Goal: Task Accomplishment & Management: Manage account settings

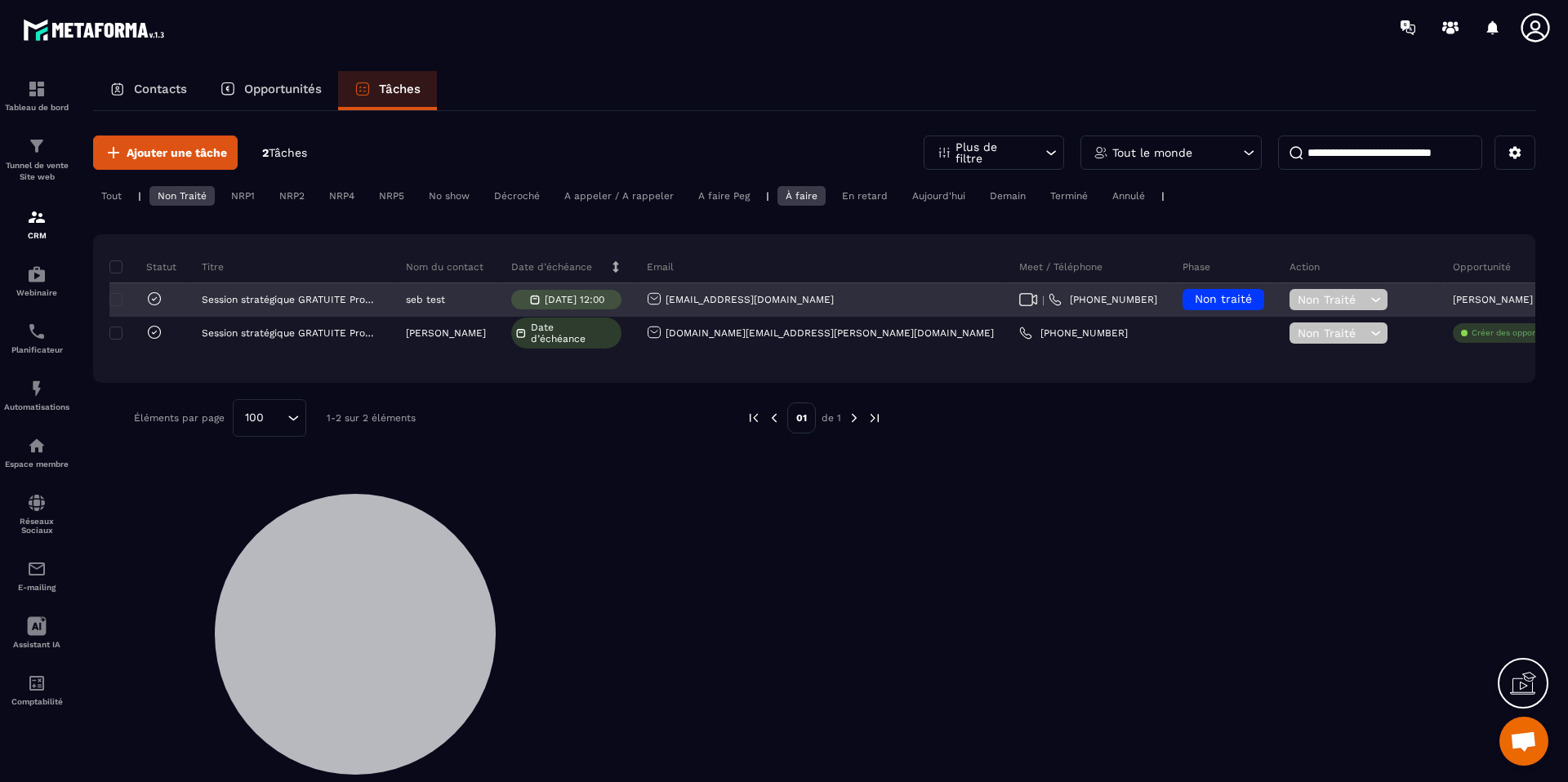
click at [1195, 295] on span "Non traité" at bounding box center [1223, 299] width 57 height 14
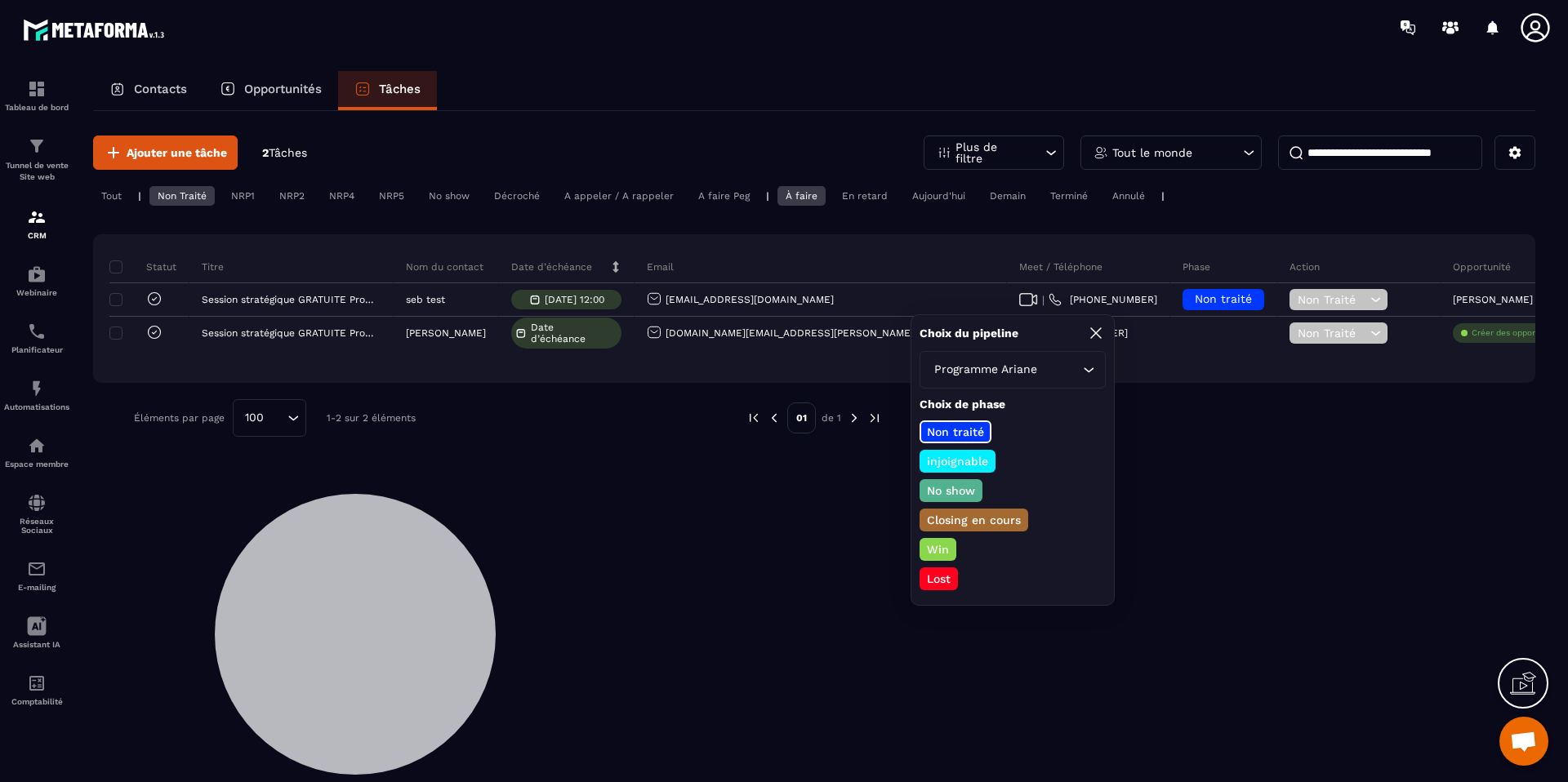
click at [980, 518] on p "Closing en cours" at bounding box center [974, 519] width 98 height 16
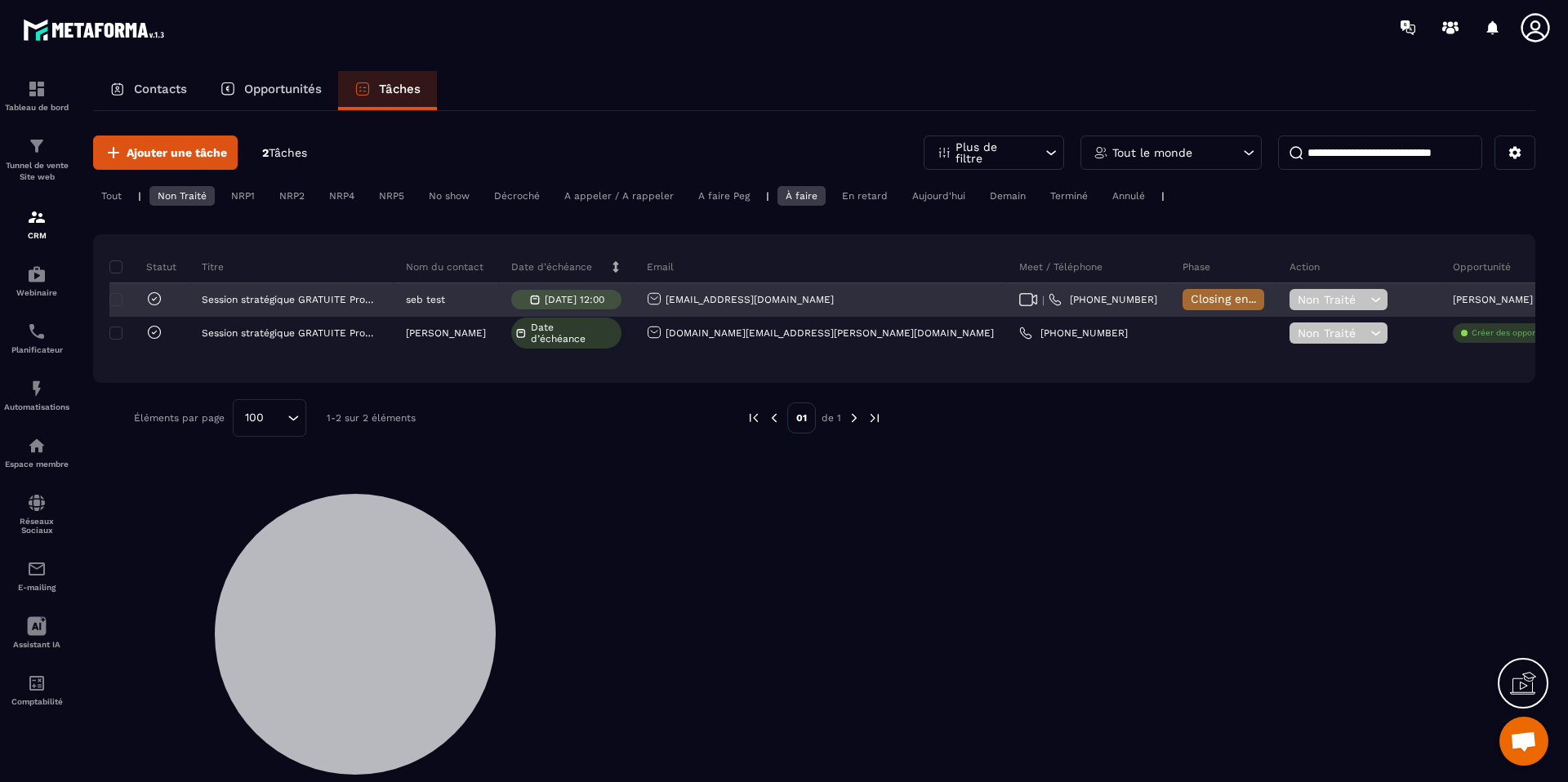
click at [1298, 294] on span "Non Traité" at bounding box center [1331, 300] width 69 height 14
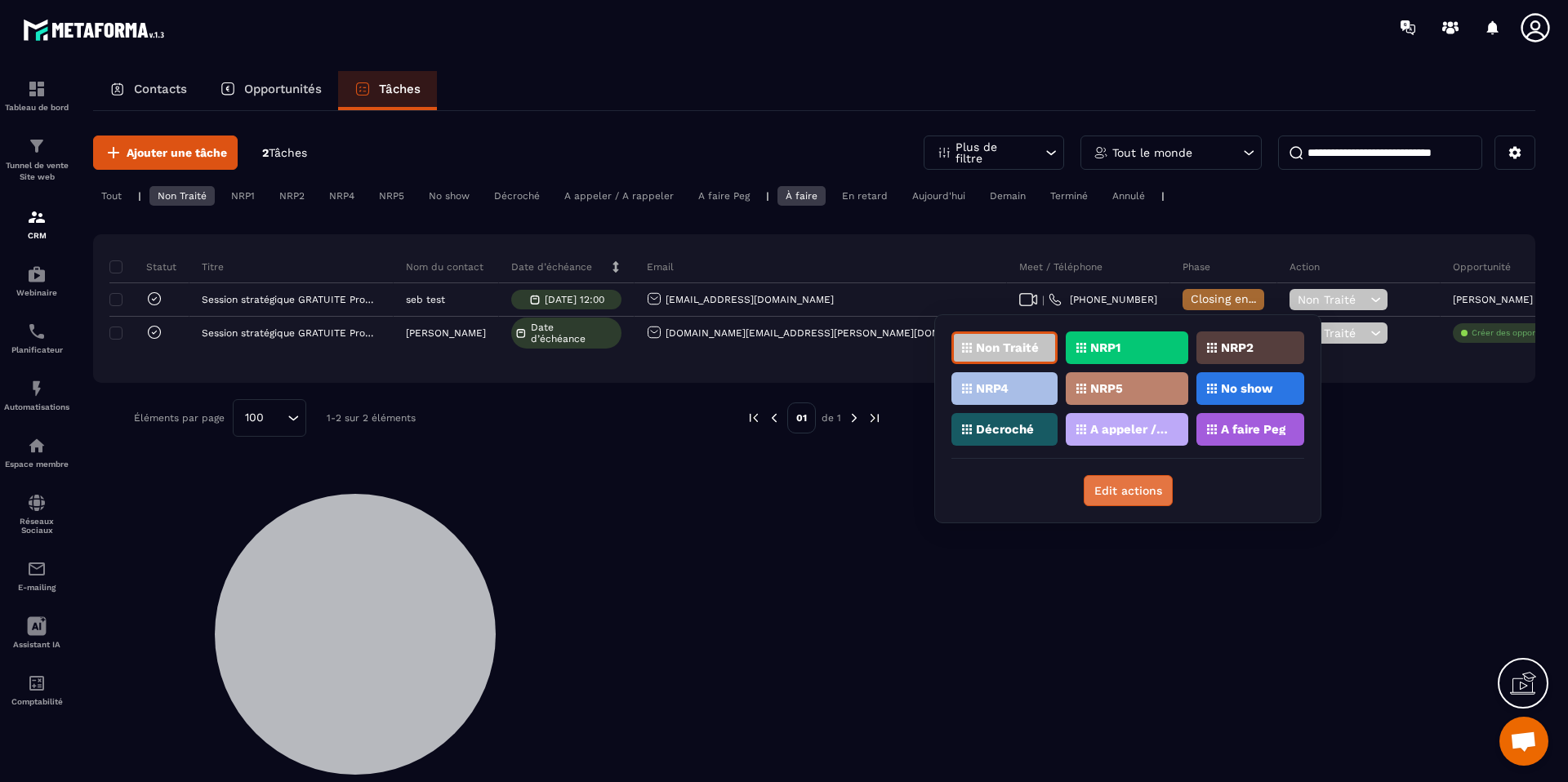
click at [1144, 494] on button "Edit actions" at bounding box center [1128, 490] width 89 height 31
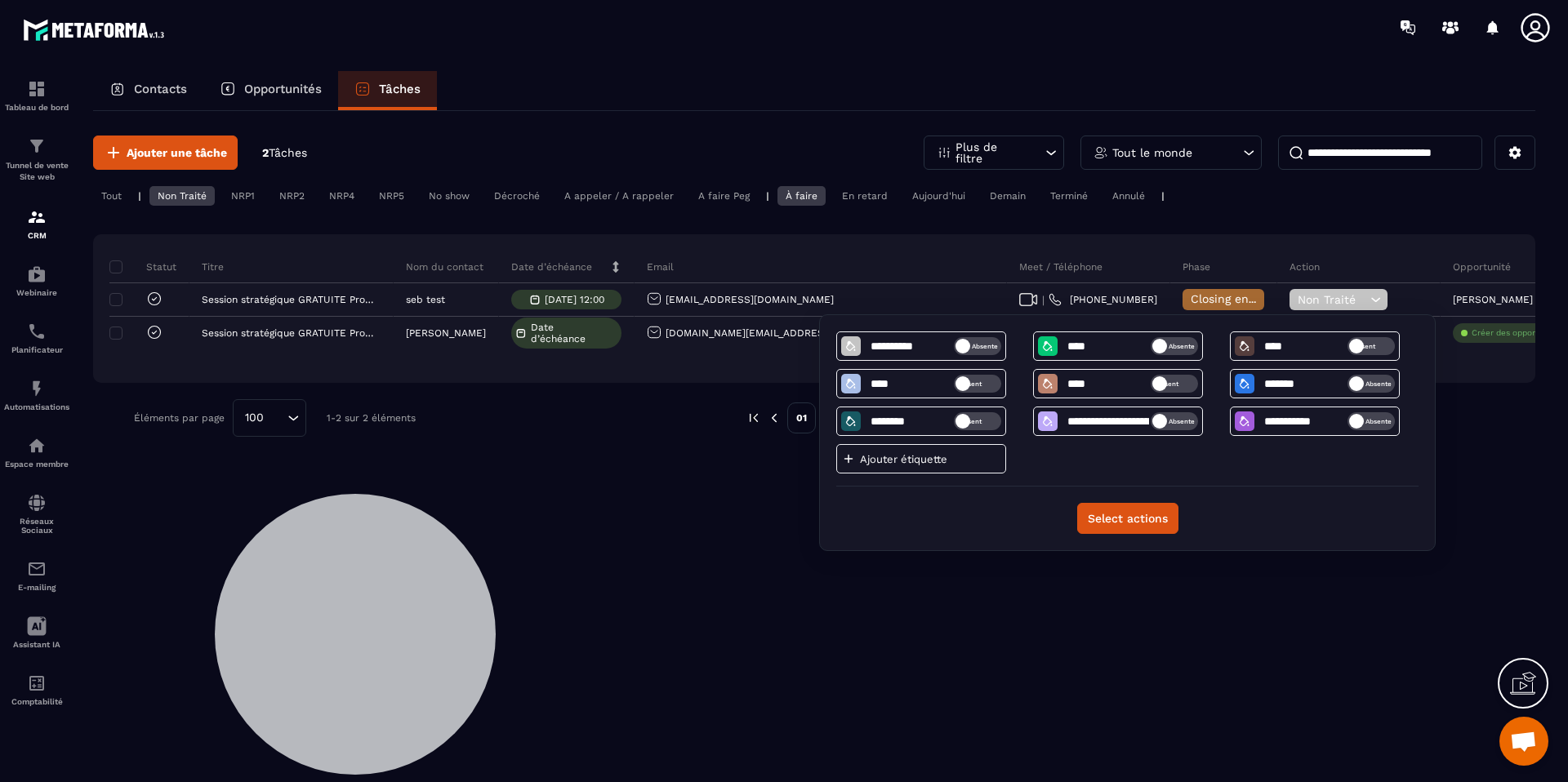
click at [929, 463] on p "Ajouter étiquette" at bounding box center [910, 459] width 98 height 13
click at [887, 462] on input at bounding box center [911, 460] width 85 height 14
type input "**"
click at [1116, 459] on p "Ajouter étiquette" at bounding box center [1106, 459] width 98 height 13
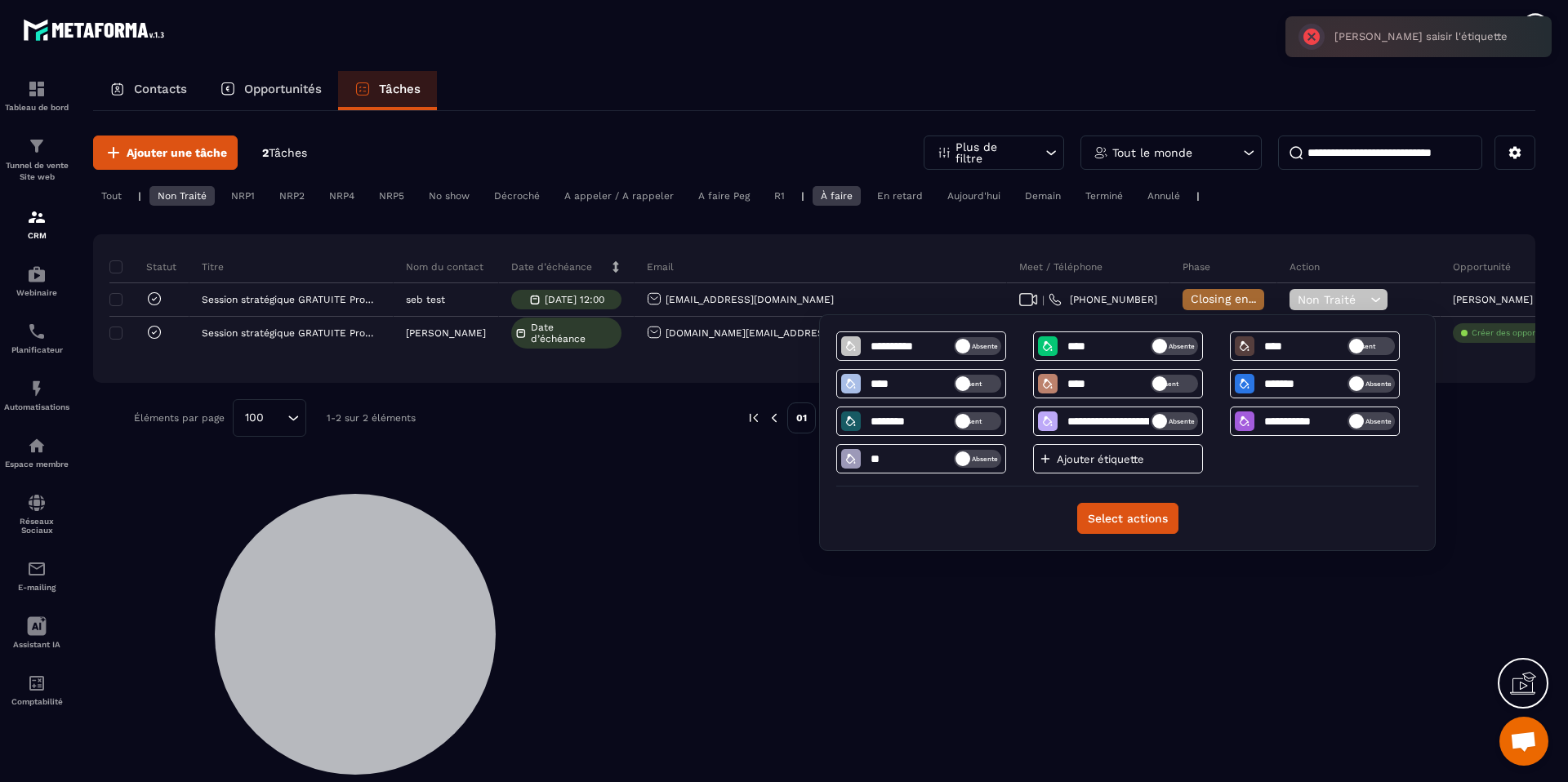
click at [1095, 515] on div "**********" at bounding box center [1127, 433] width 582 height 203
click at [1095, 522] on button "Select actions" at bounding box center [1128, 518] width 101 height 31
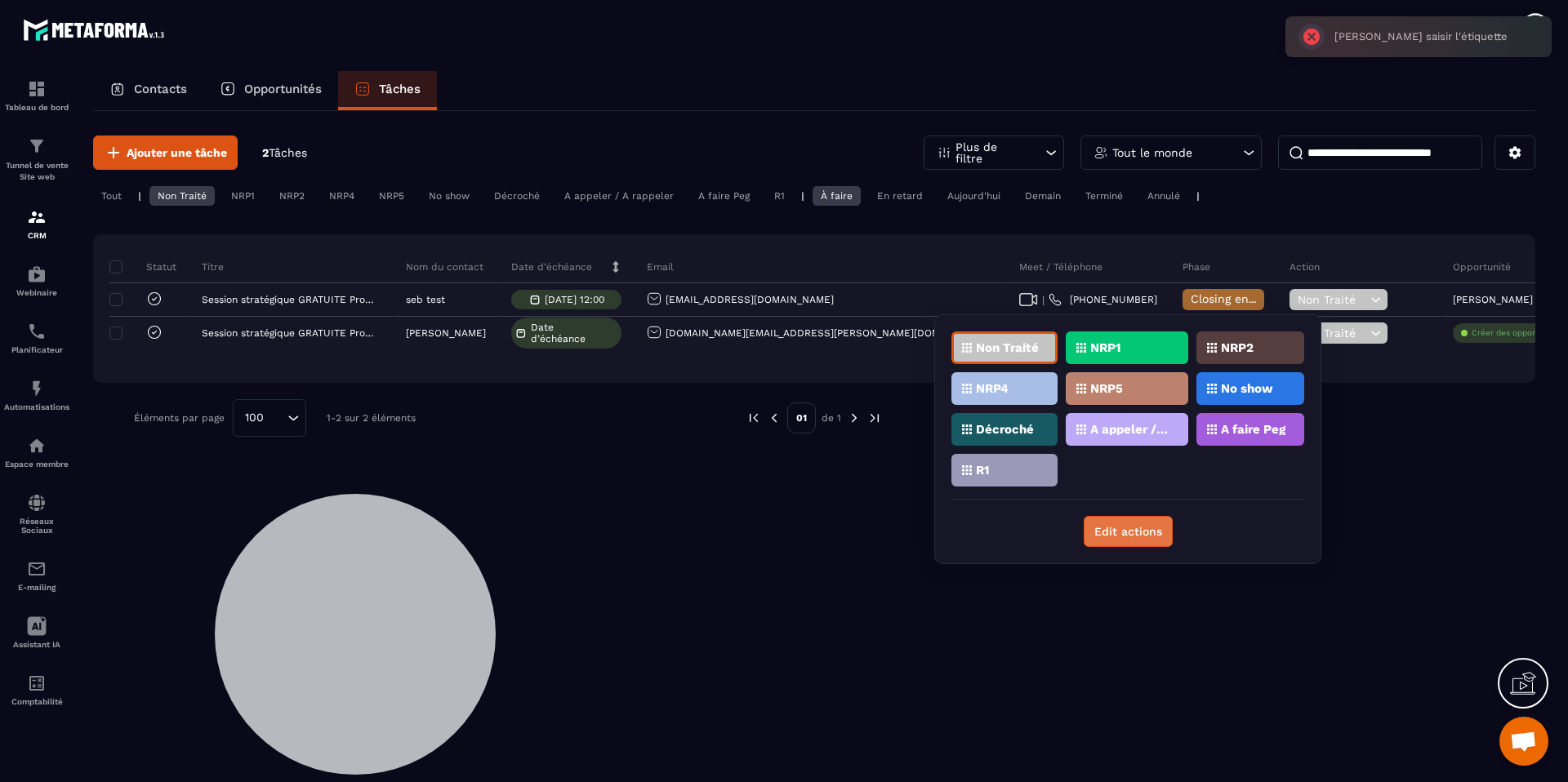
click at [1104, 529] on button "Edit actions" at bounding box center [1128, 532] width 89 height 31
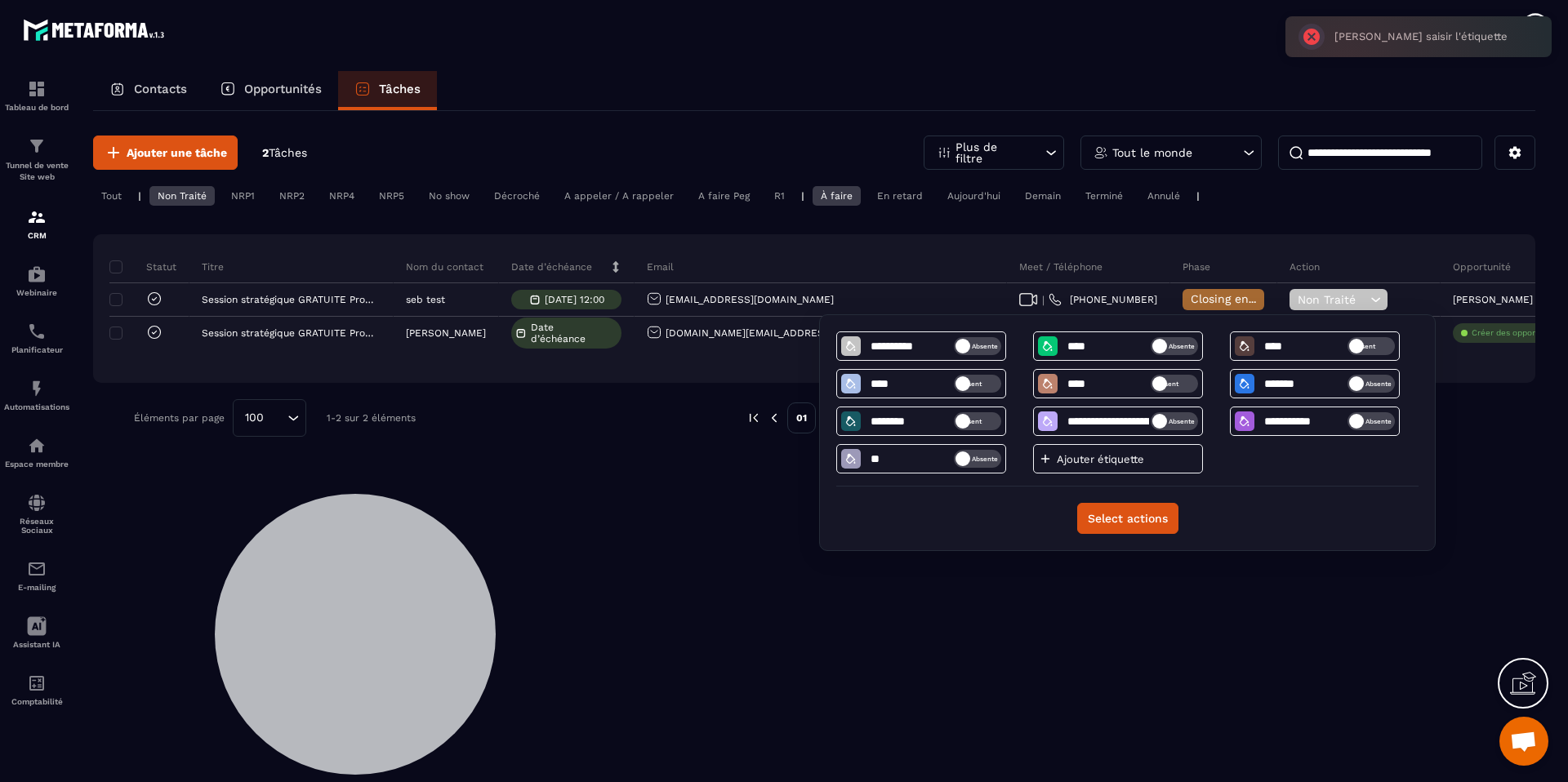
click at [1077, 456] on p "Ajouter étiquette" at bounding box center [1106, 459] width 98 height 13
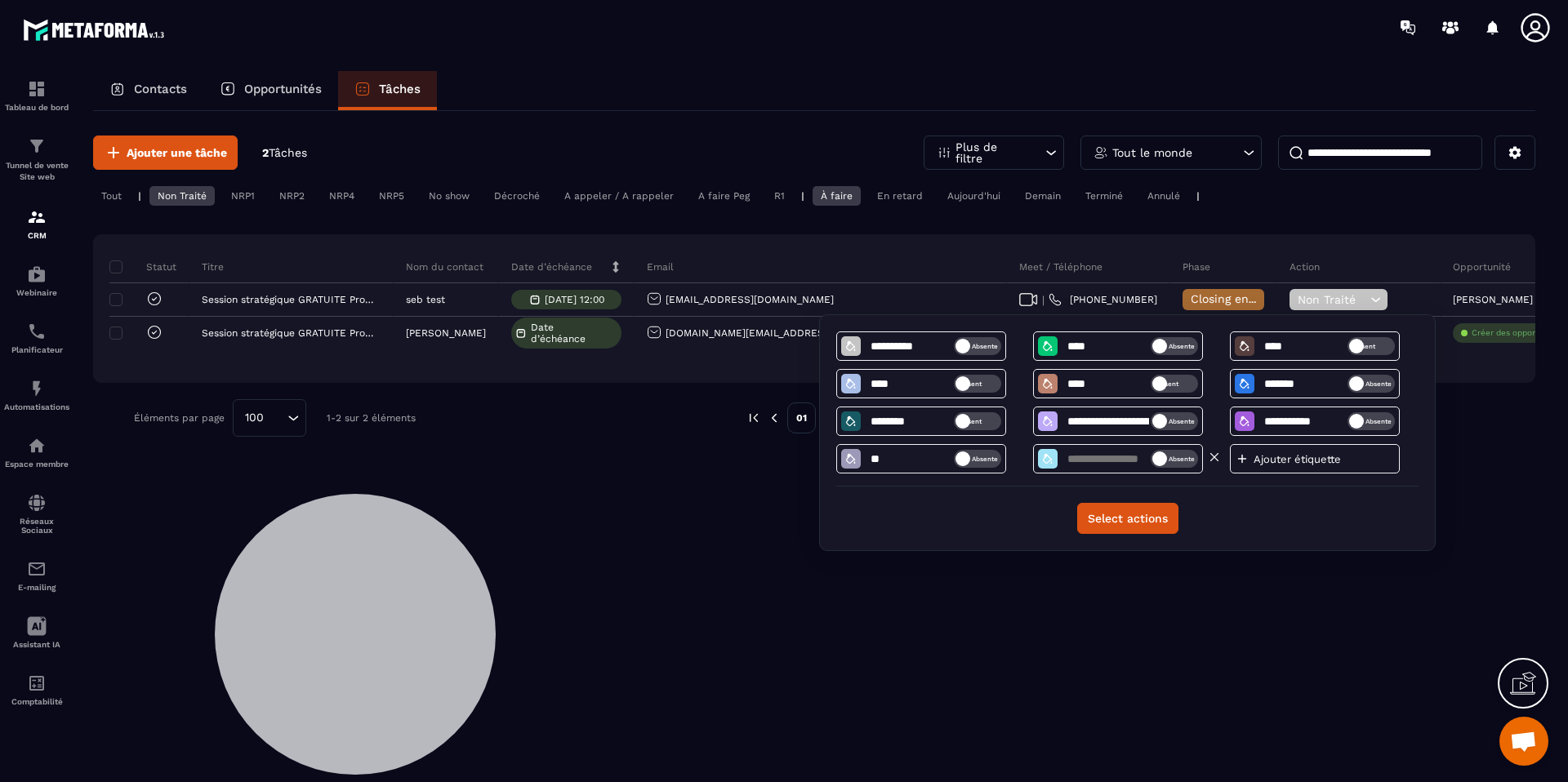
click at [1082, 458] on input at bounding box center [1108, 460] width 85 height 14
type input "**"
click at [1128, 531] on button "Select actions" at bounding box center [1128, 518] width 101 height 31
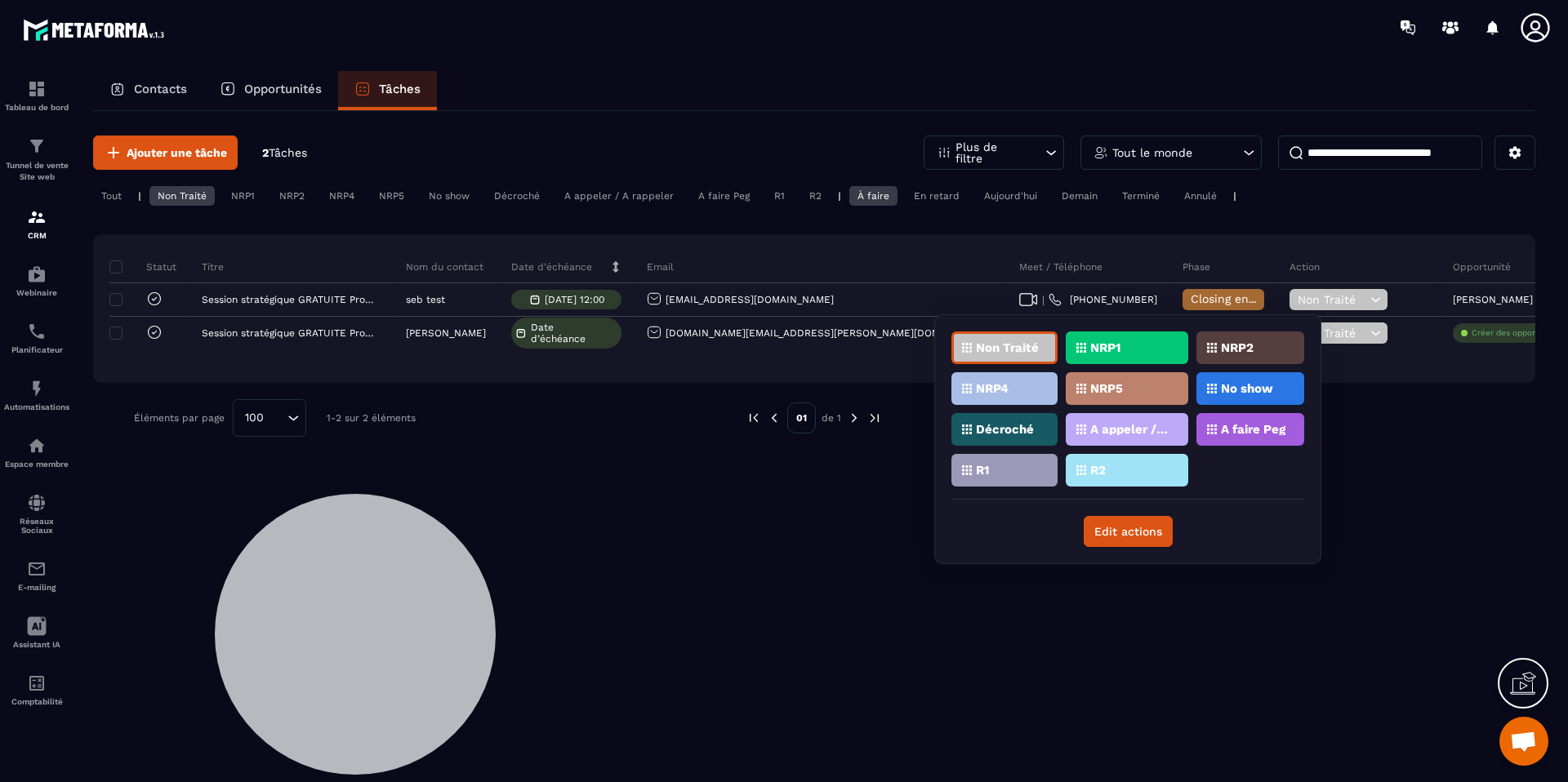
click at [877, 541] on div "Ajouter une tâche 2 Tâches Plus de filtre Tout le monde Tout | Non Traité NRP1 …" at bounding box center [814, 445] width 1442 height 669
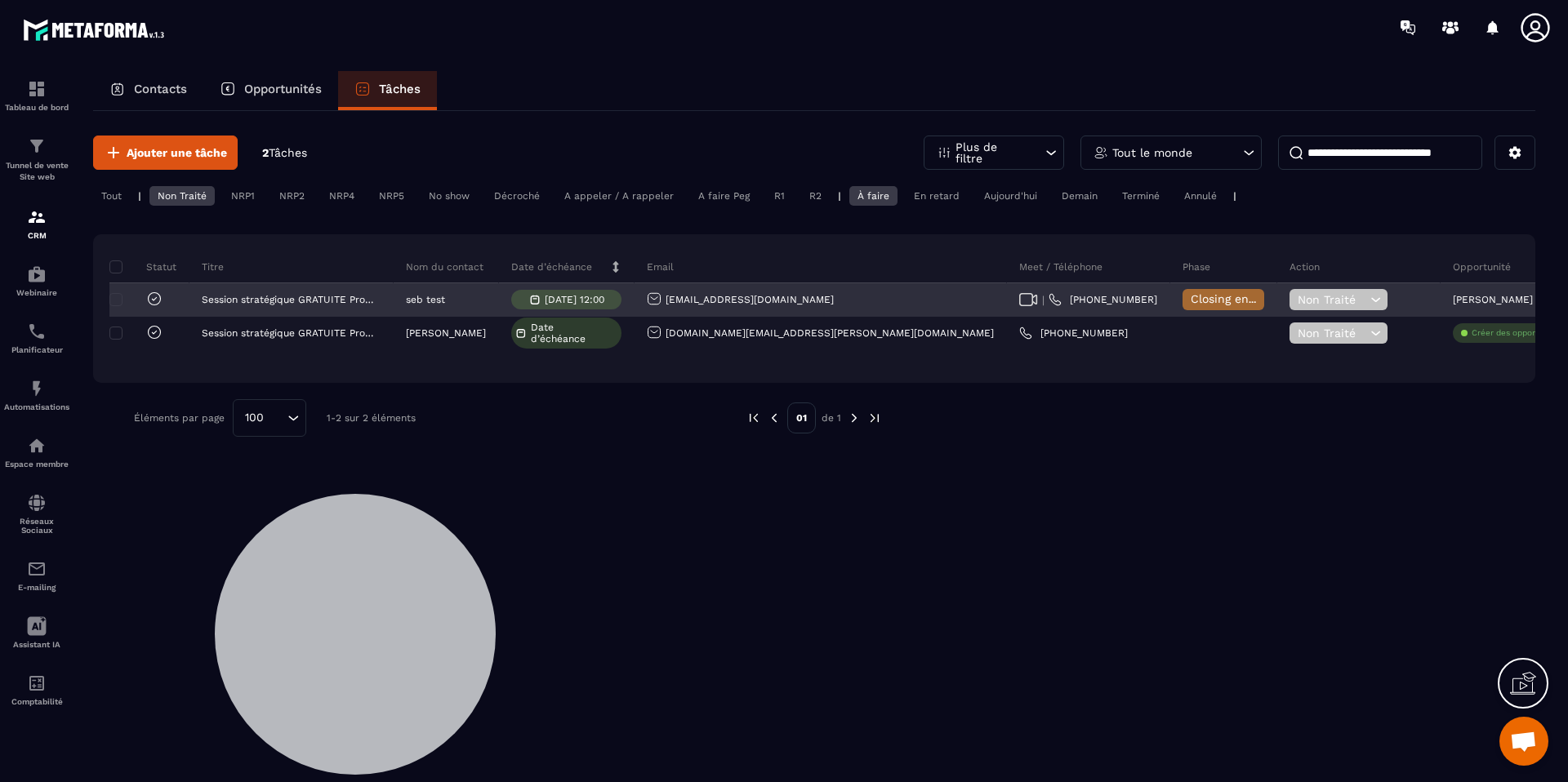
click at [1298, 297] on span "Non Traité" at bounding box center [1331, 300] width 69 height 14
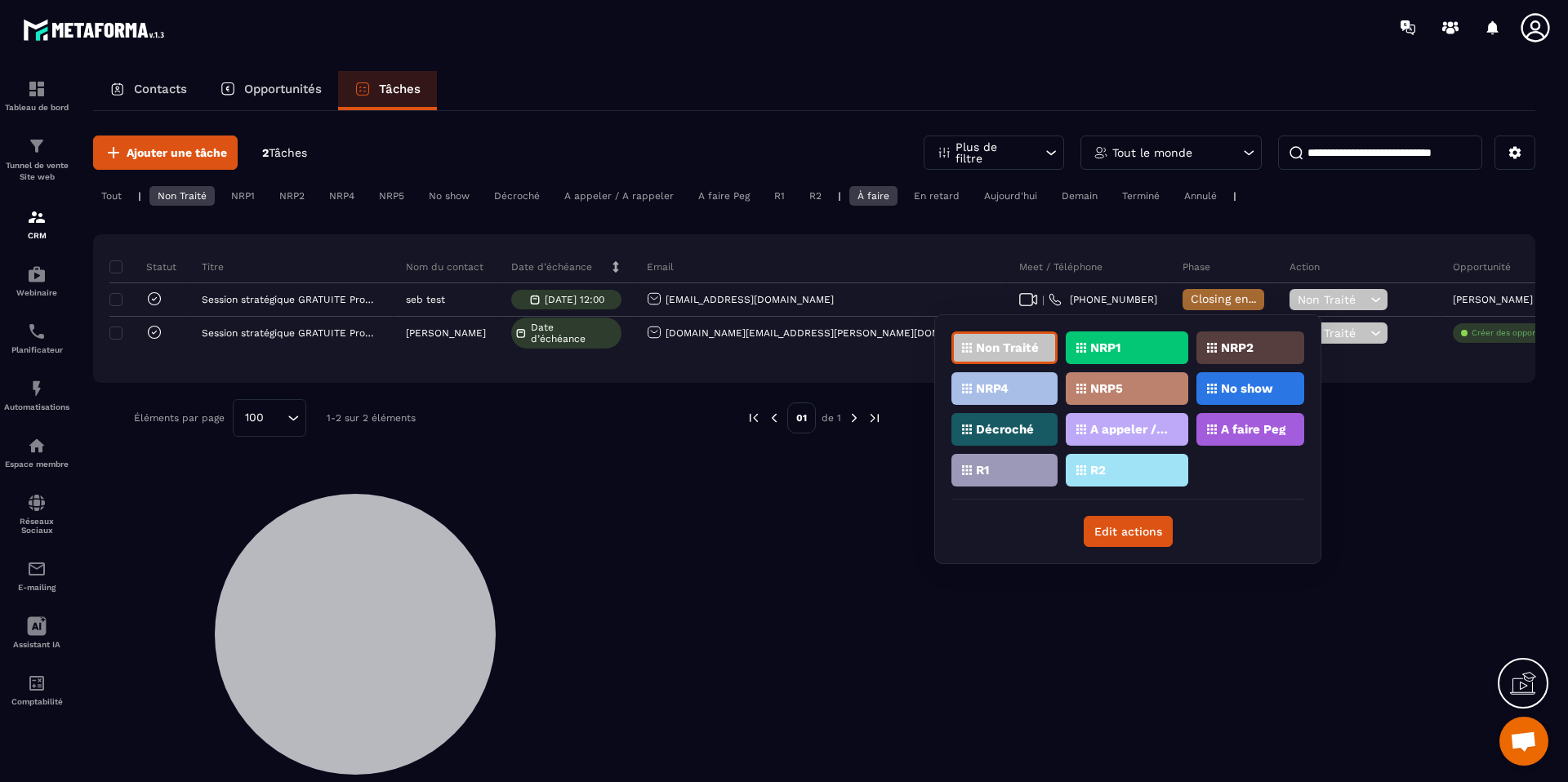
click at [1012, 467] on div "R1" at bounding box center [1004, 470] width 106 height 33
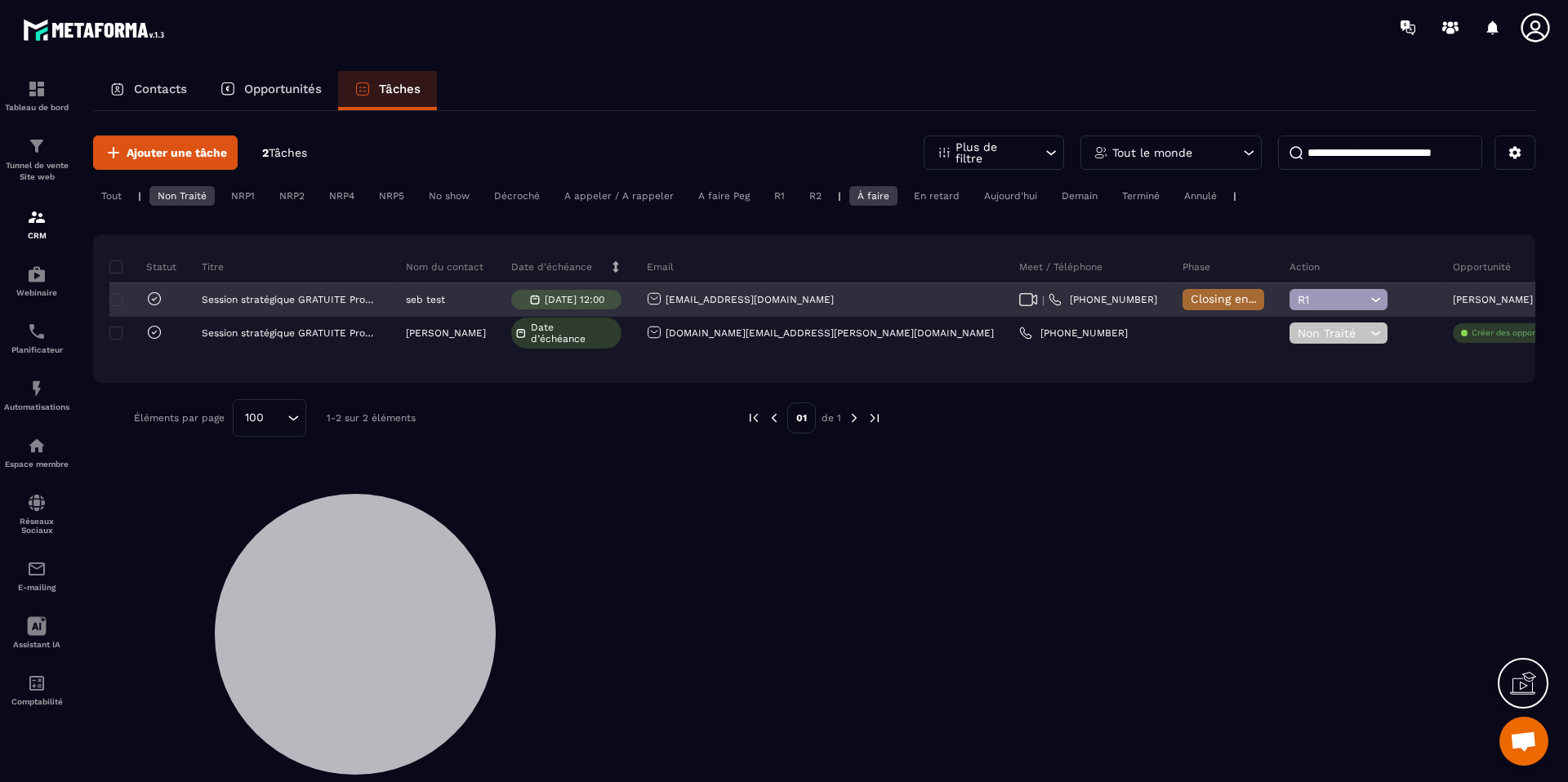
click at [1298, 301] on span "R1" at bounding box center [1331, 300] width 69 height 14
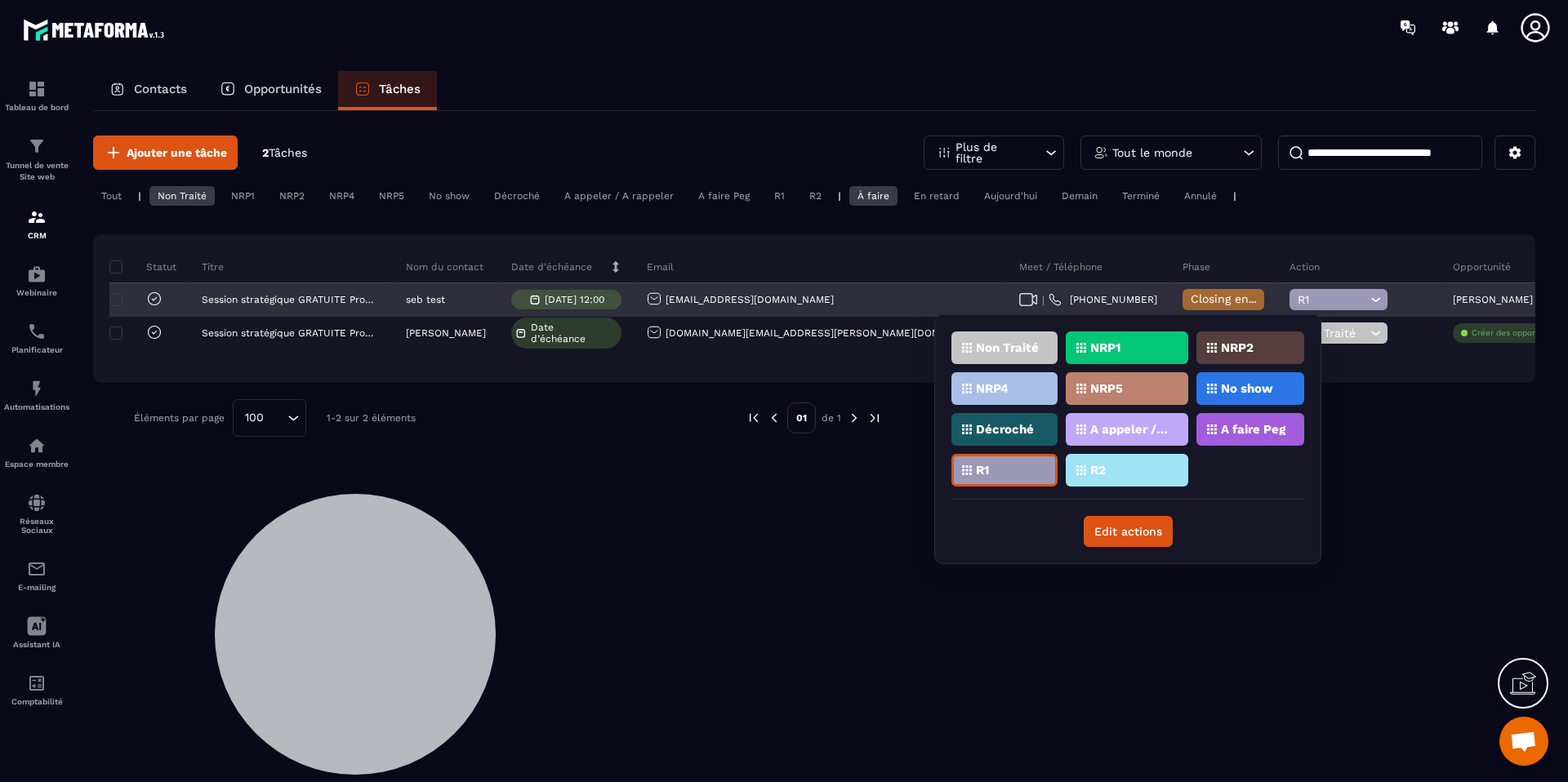
click at [1190, 294] on span "Closing en cours" at bounding box center [1237, 299] width 93 height 14
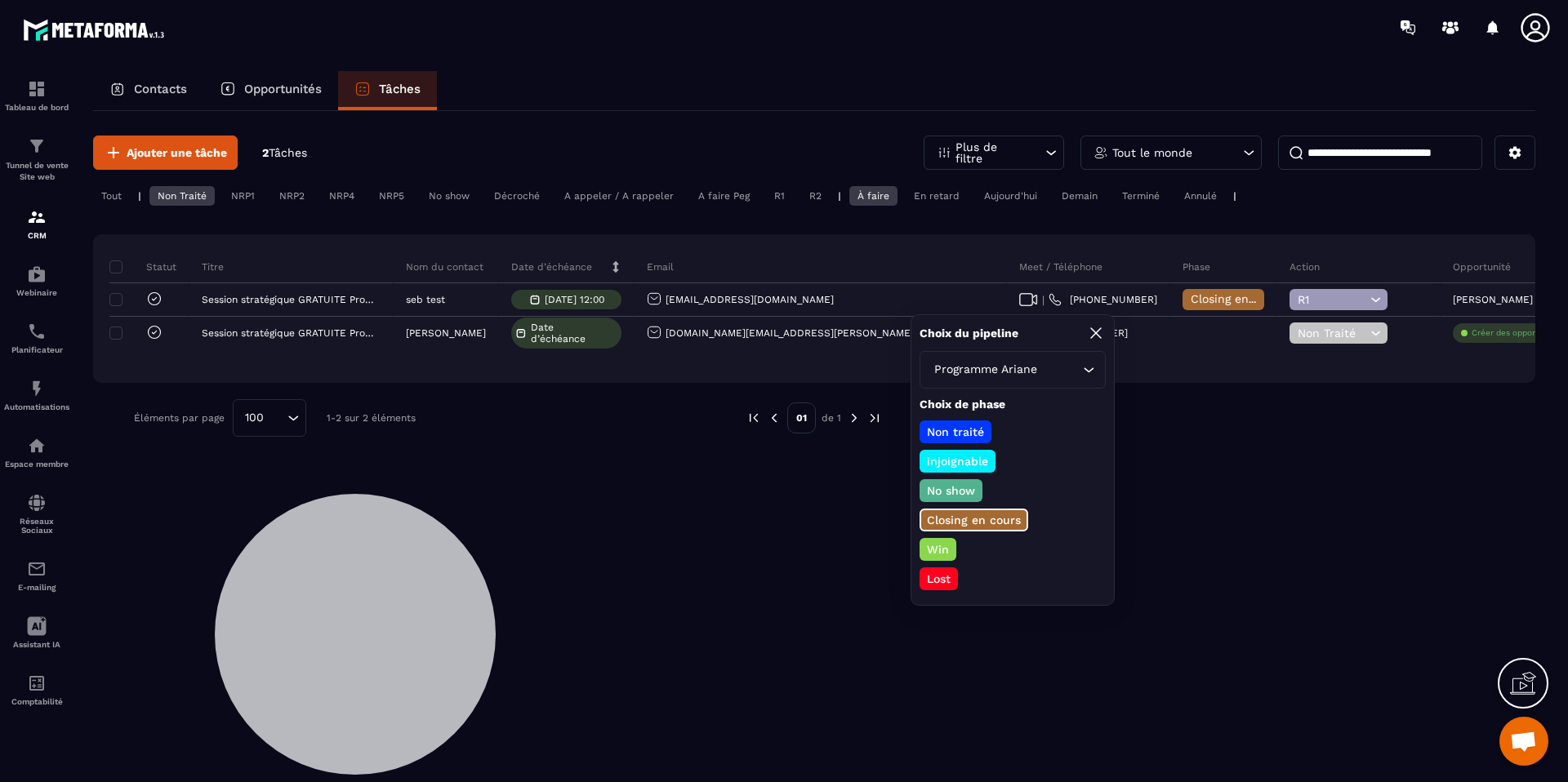
click at [942, 547] on p "Win" at bounding box center [938, 549] width 27 height 16
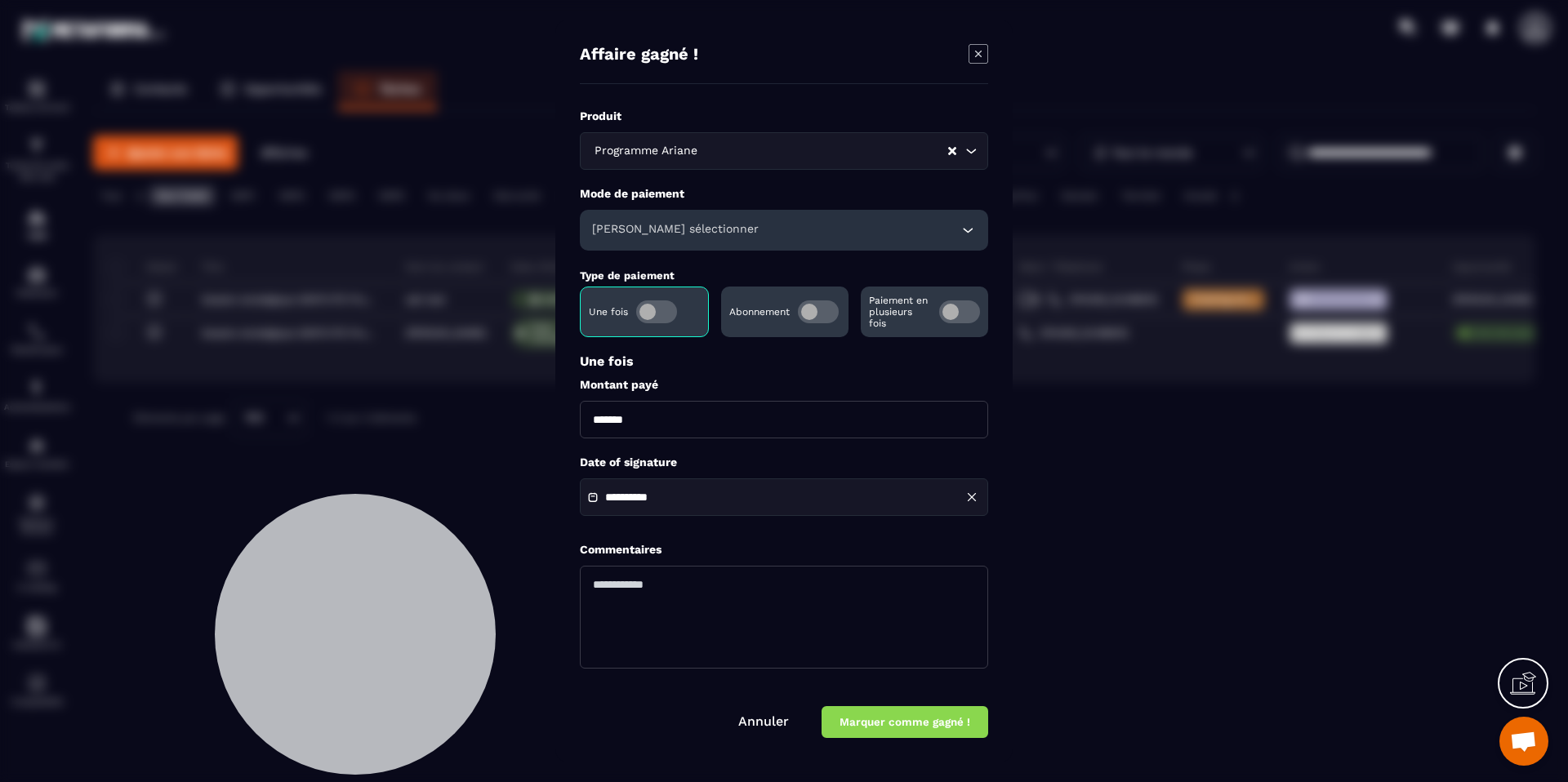
click at [972, 50] on icon "Modal window" at bounding box center [978, 54] width 19 height 19
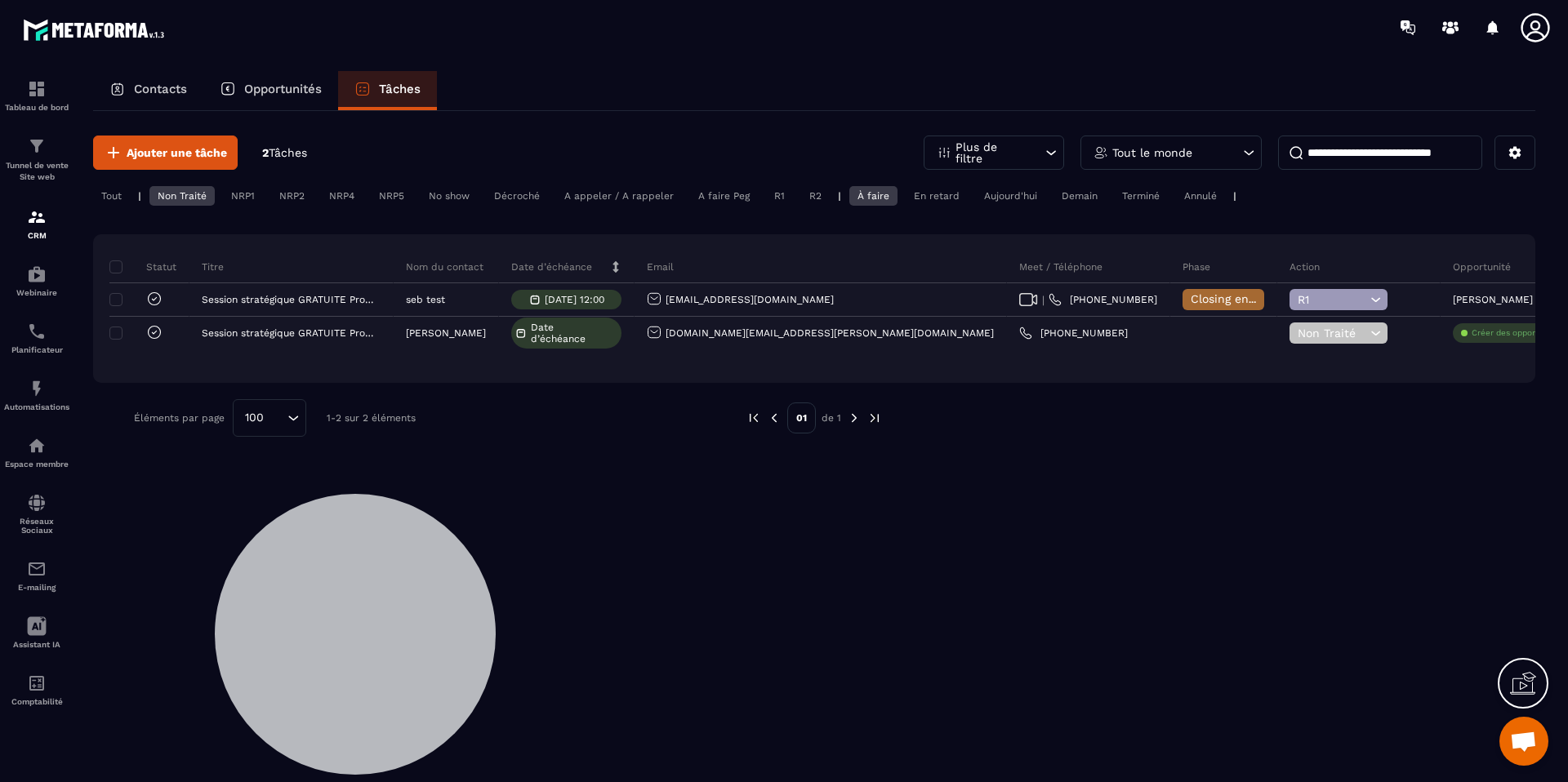
click at [299, 88] on p "Opportunités" at bounding box center [283, 89] width 77 height 14
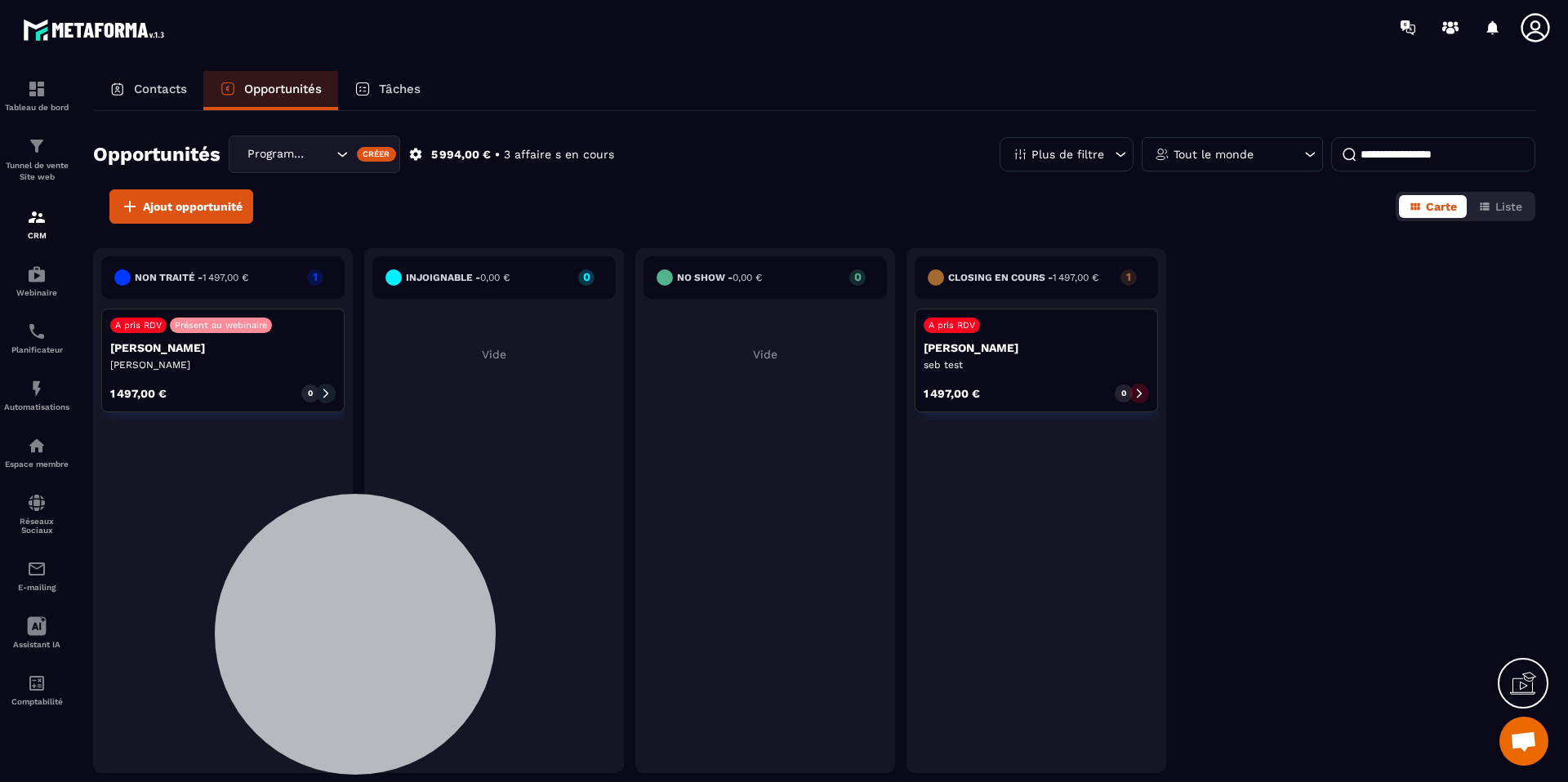
click at [420, 100] on div "Tâches" at bounding box center [387, 91] width 98 height 40
